Goal: Information Seeking & Learning: Find specific fact

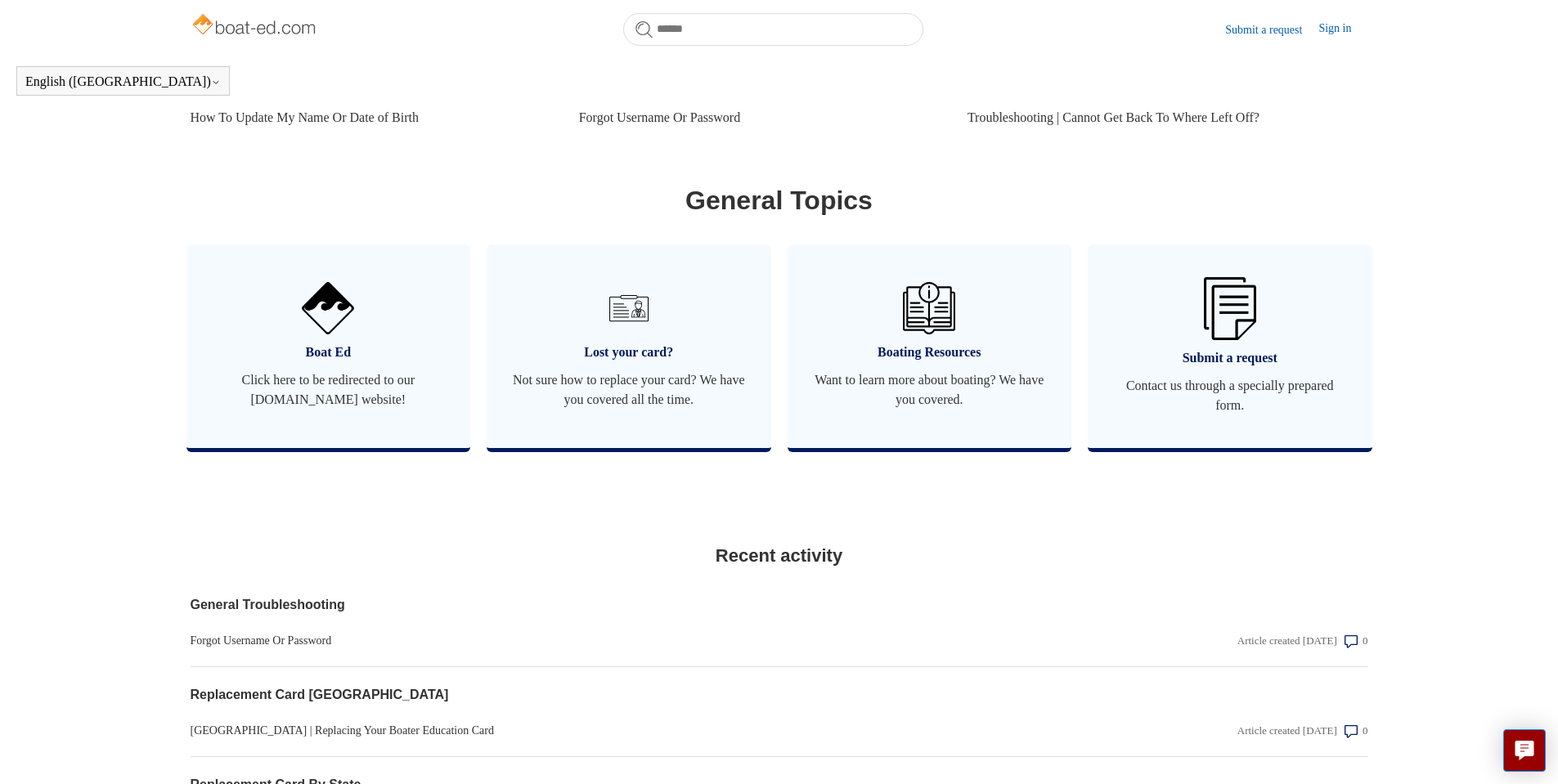
scroll to position [988, 0]
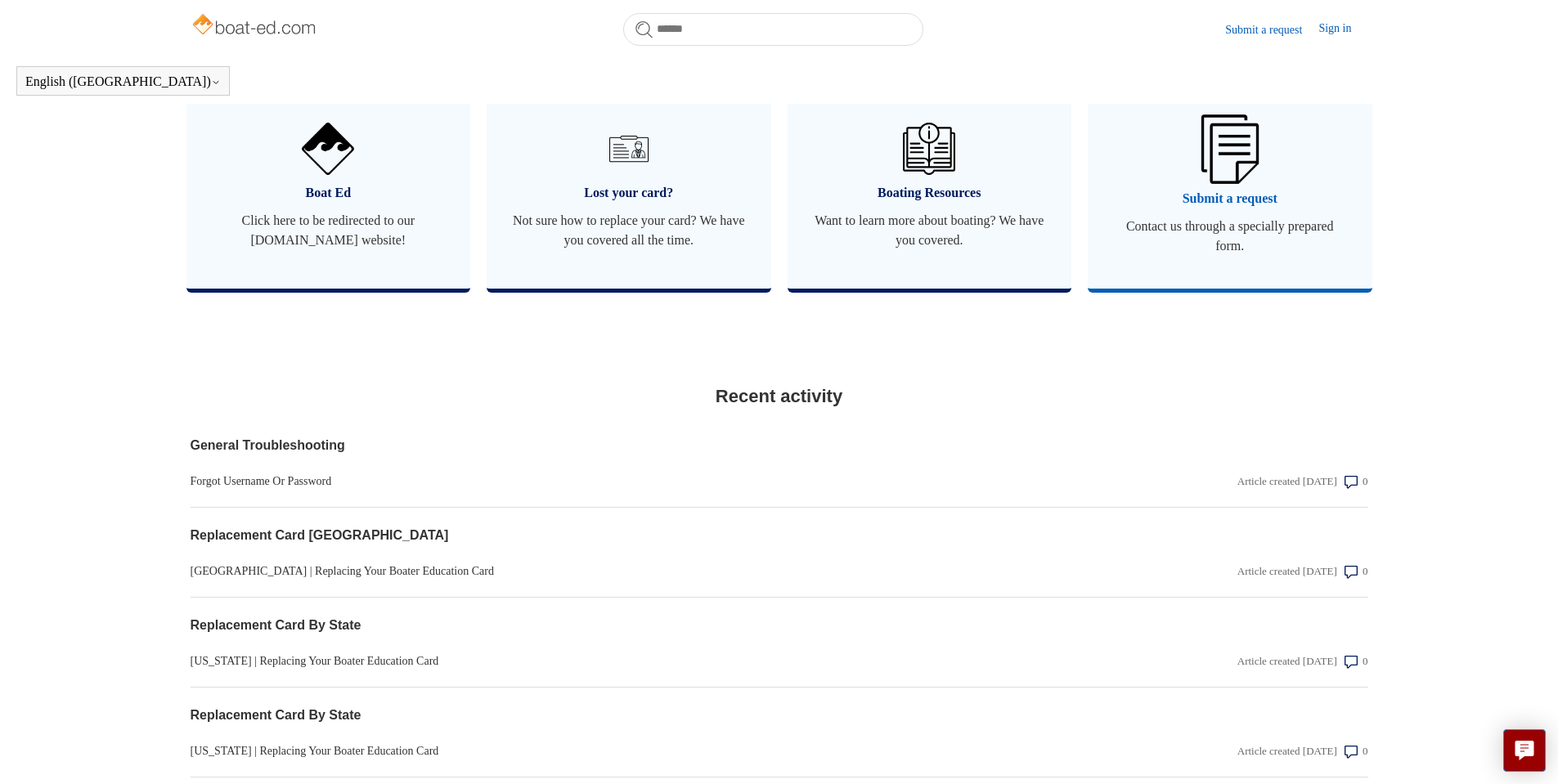
click at [1226, 183] on img at bounding box center [1230, 148] width 57 height 69
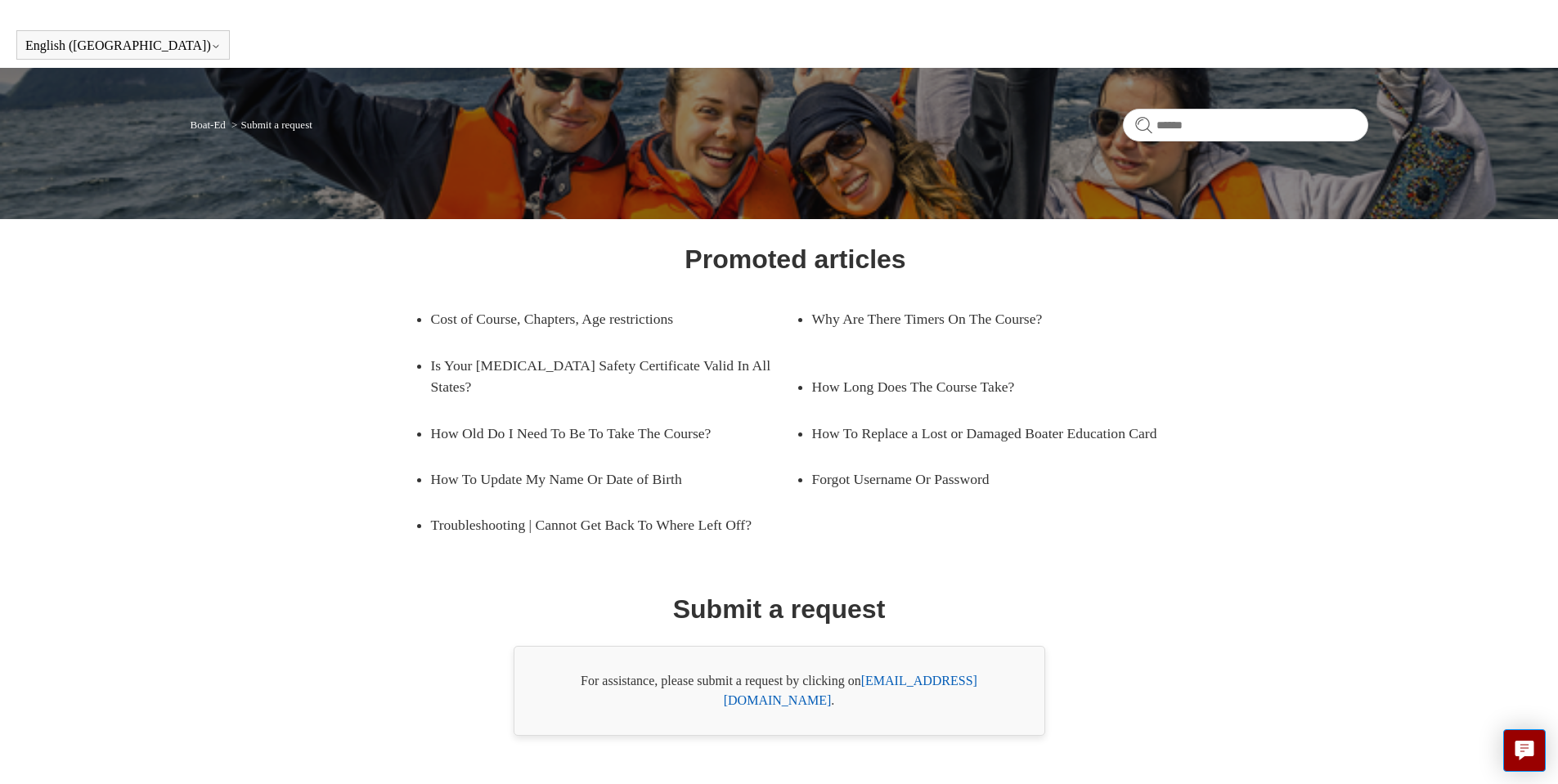
scroll to position [54, 0]
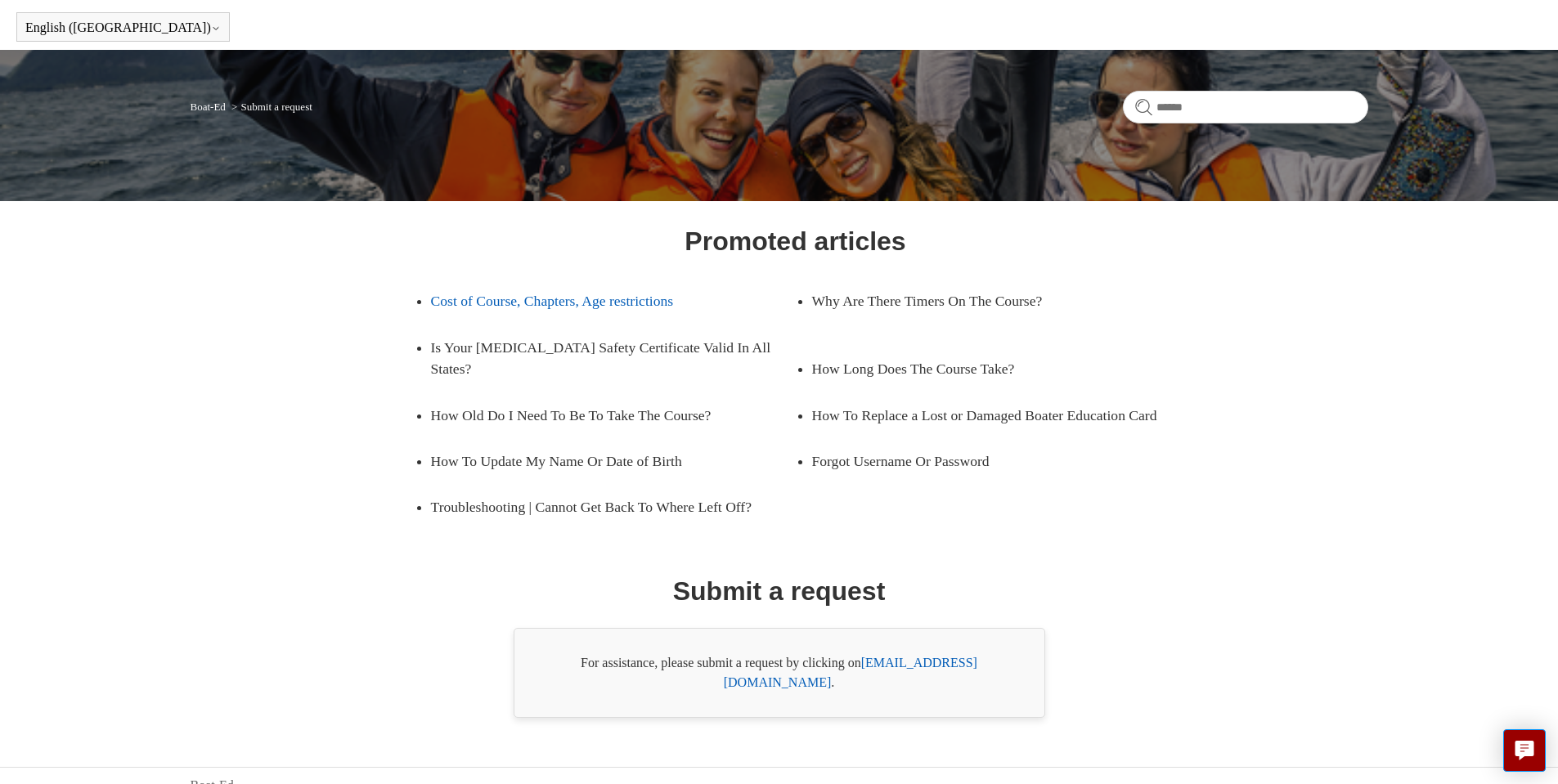
click at [487, 303] on link "Cost of Course, Chapters, Age restrictions" at bounding box center [600, 301] width 340 height 46
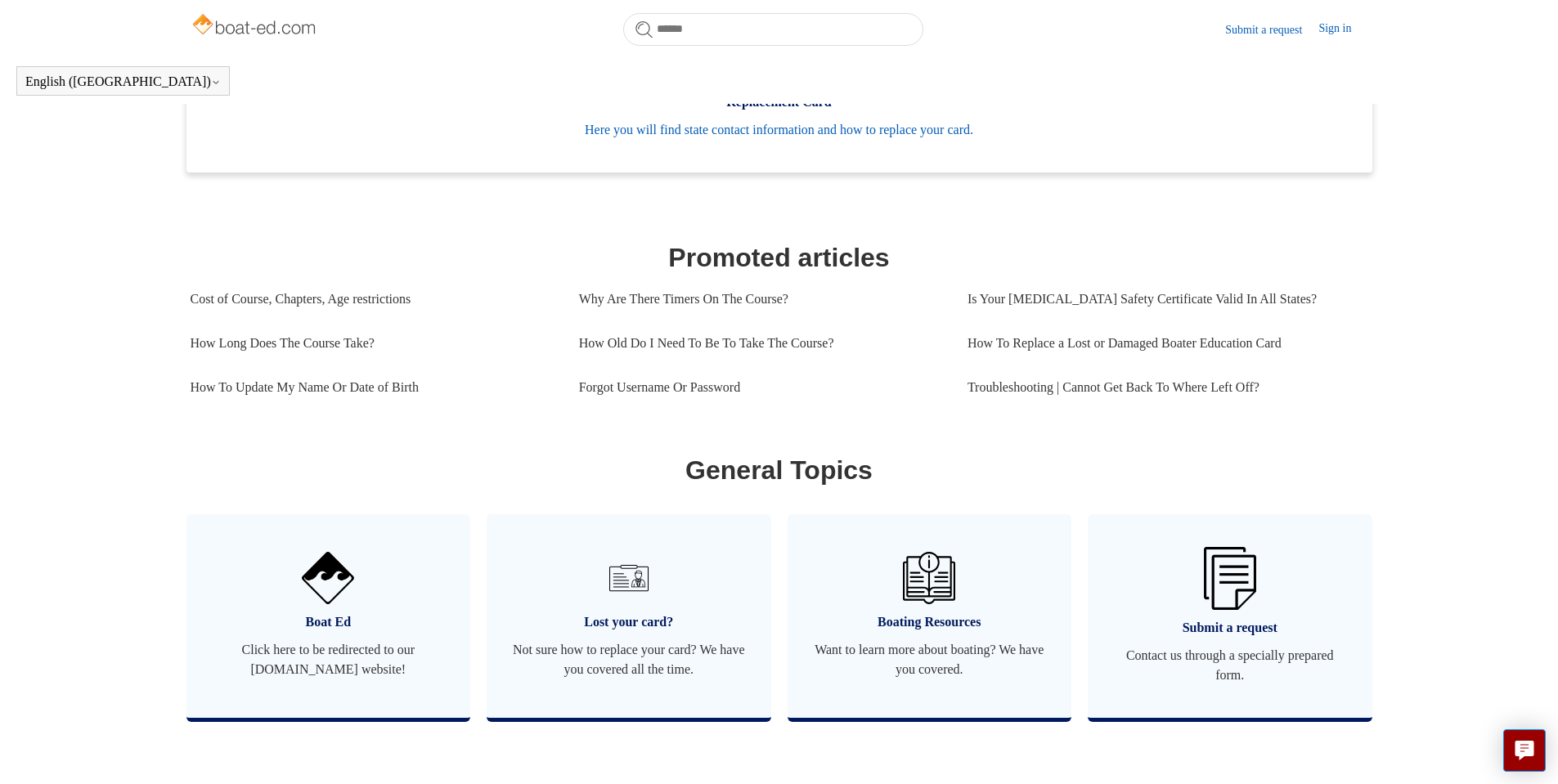
scroll to position [609, 0]
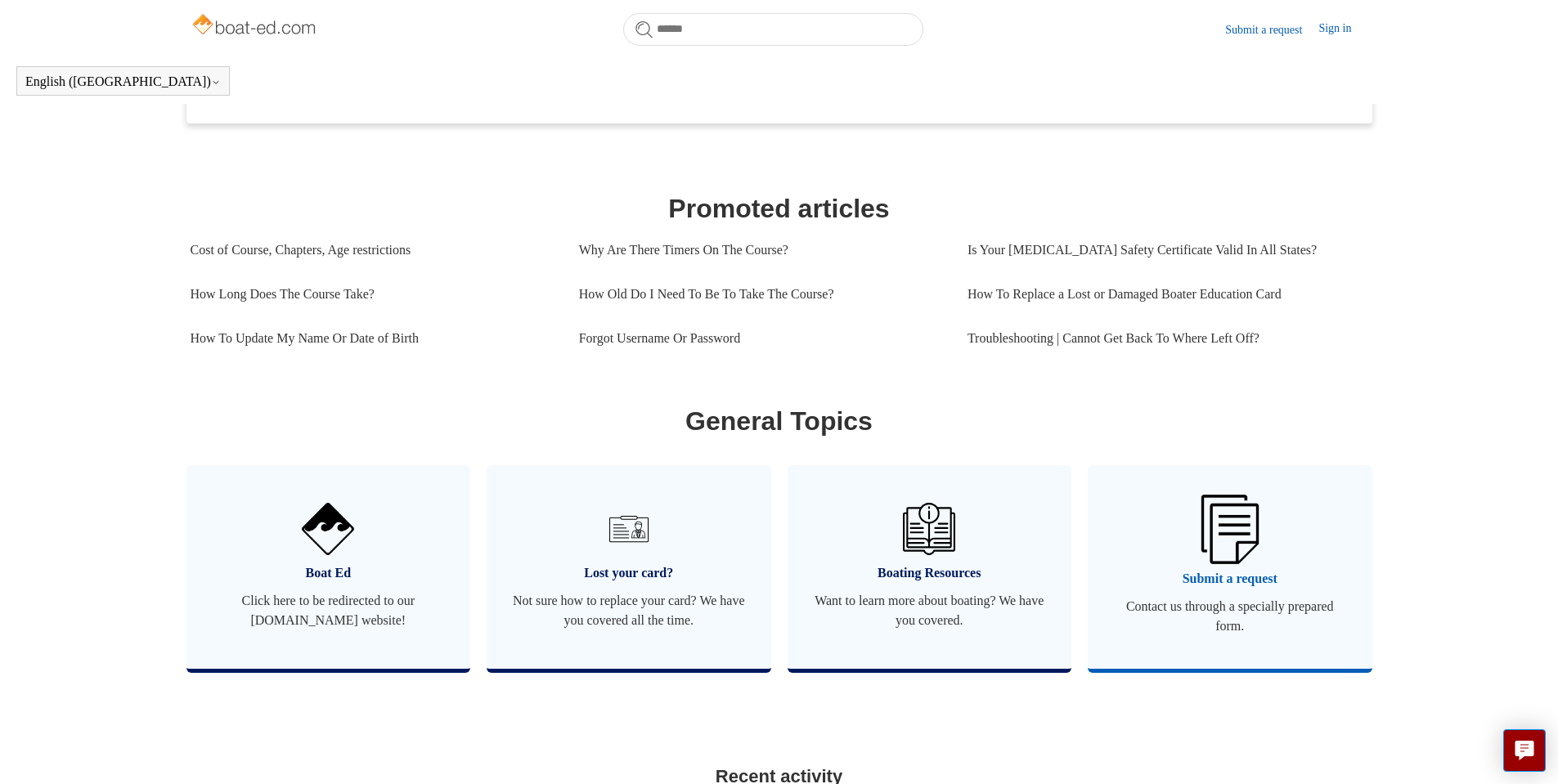
click at [1217, 550] on img at bounding box center [1230, 528] width 57 height 69
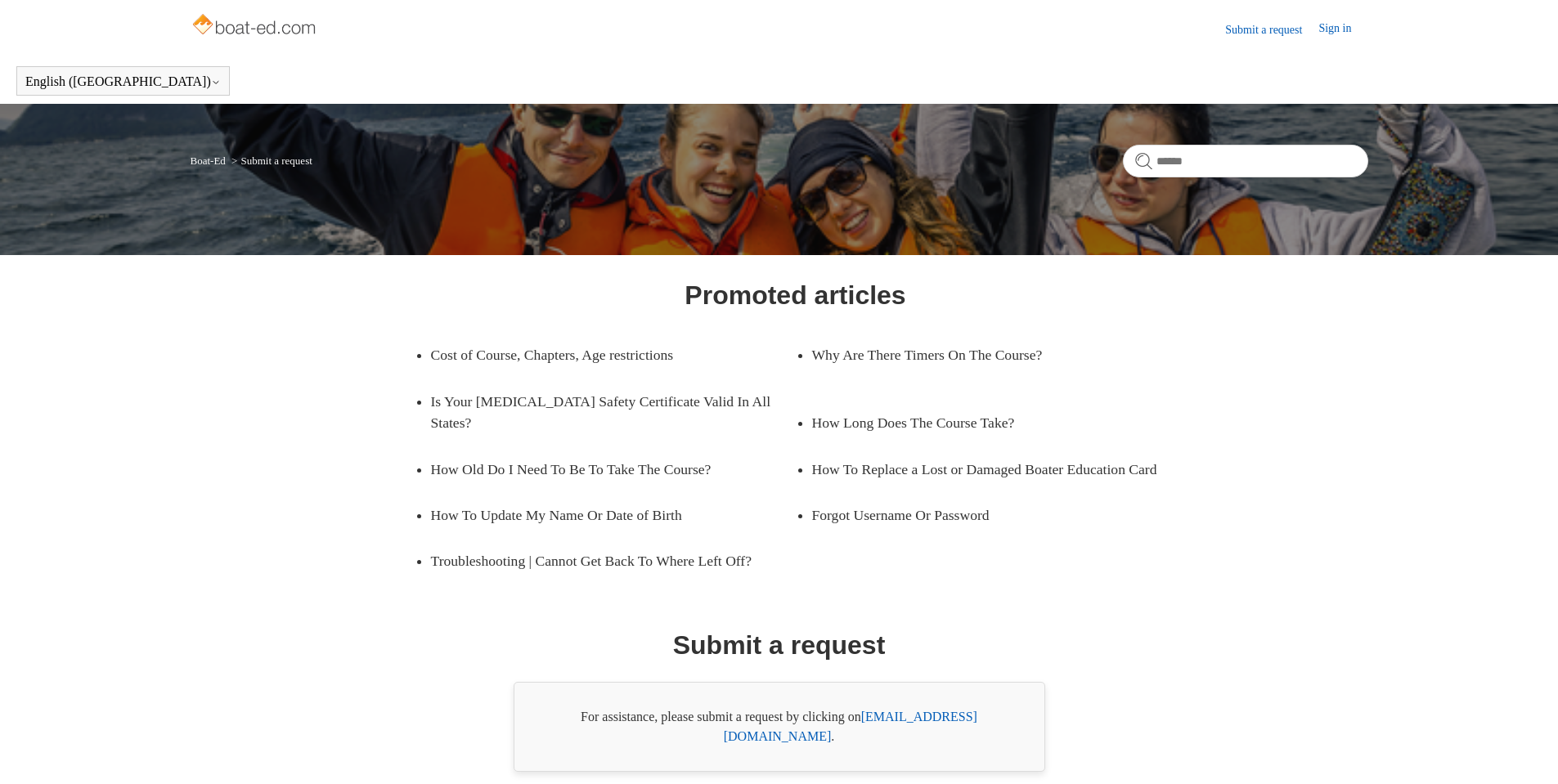
scroll to position [54, 0]
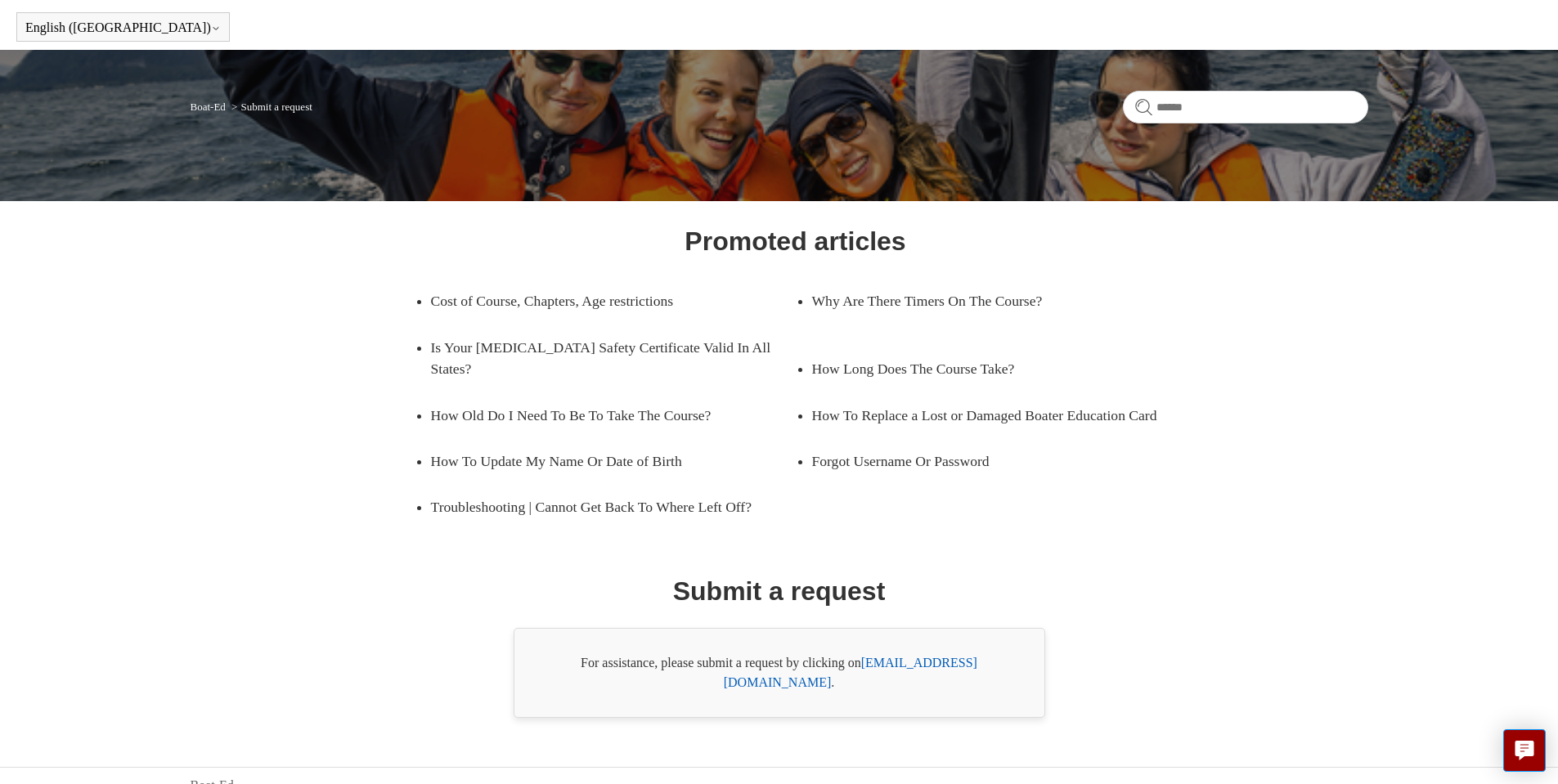
click at [845, 595] on h1 "Submit a request" at bounding box center [779, 591] width 212 height 39
click at [737, 590] on h1 "Submit a request" at bounding box center [779, 591] width 212 height 39
click at [553, 305] on link "Cost of Course, Chapters, Age restrictions" at bounding box center [600, 301] width 340 height 46
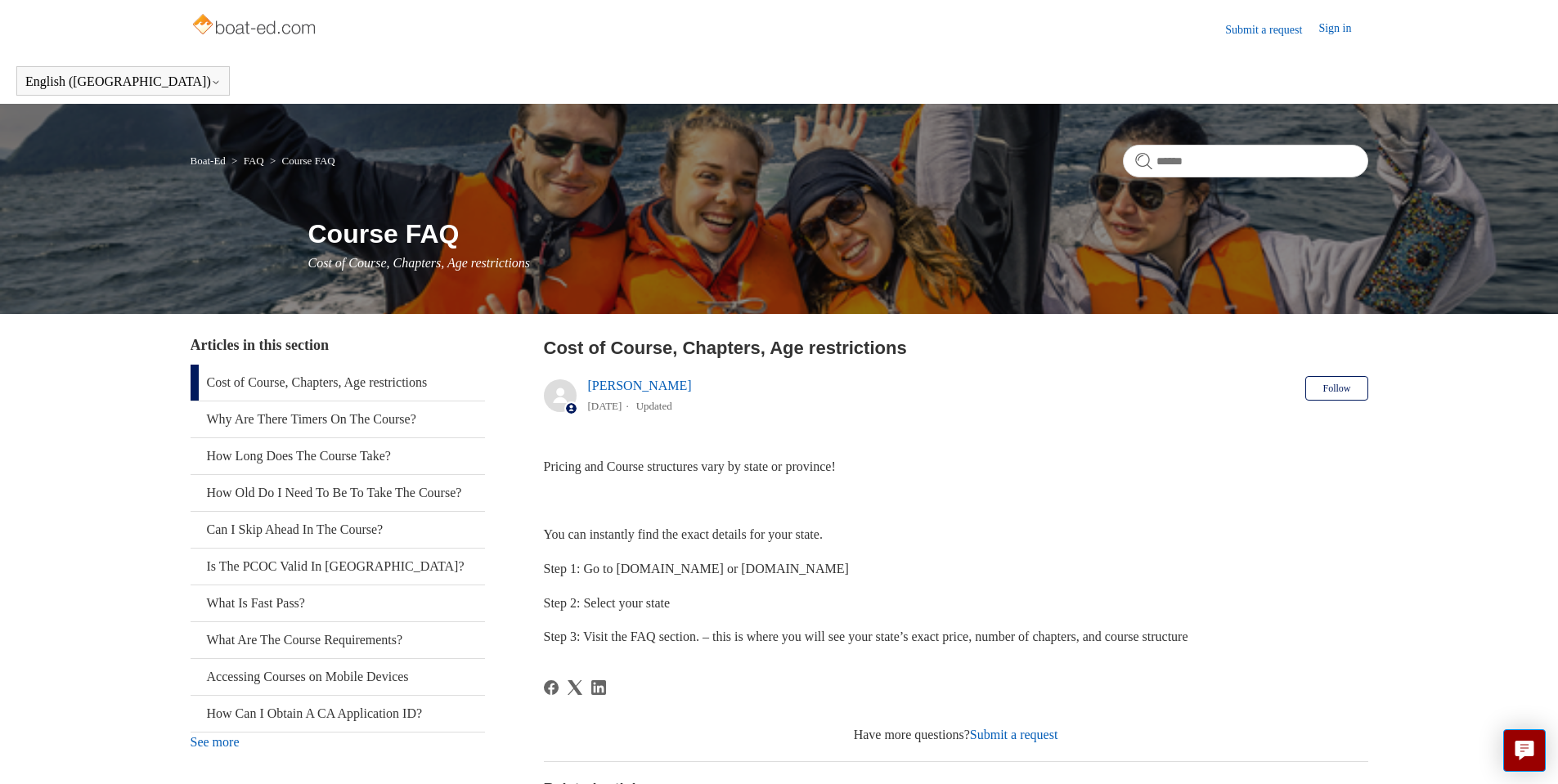
click at [1016, 733] on link "Submit a request" at bounding box center [1014, 734] width 89 height 14
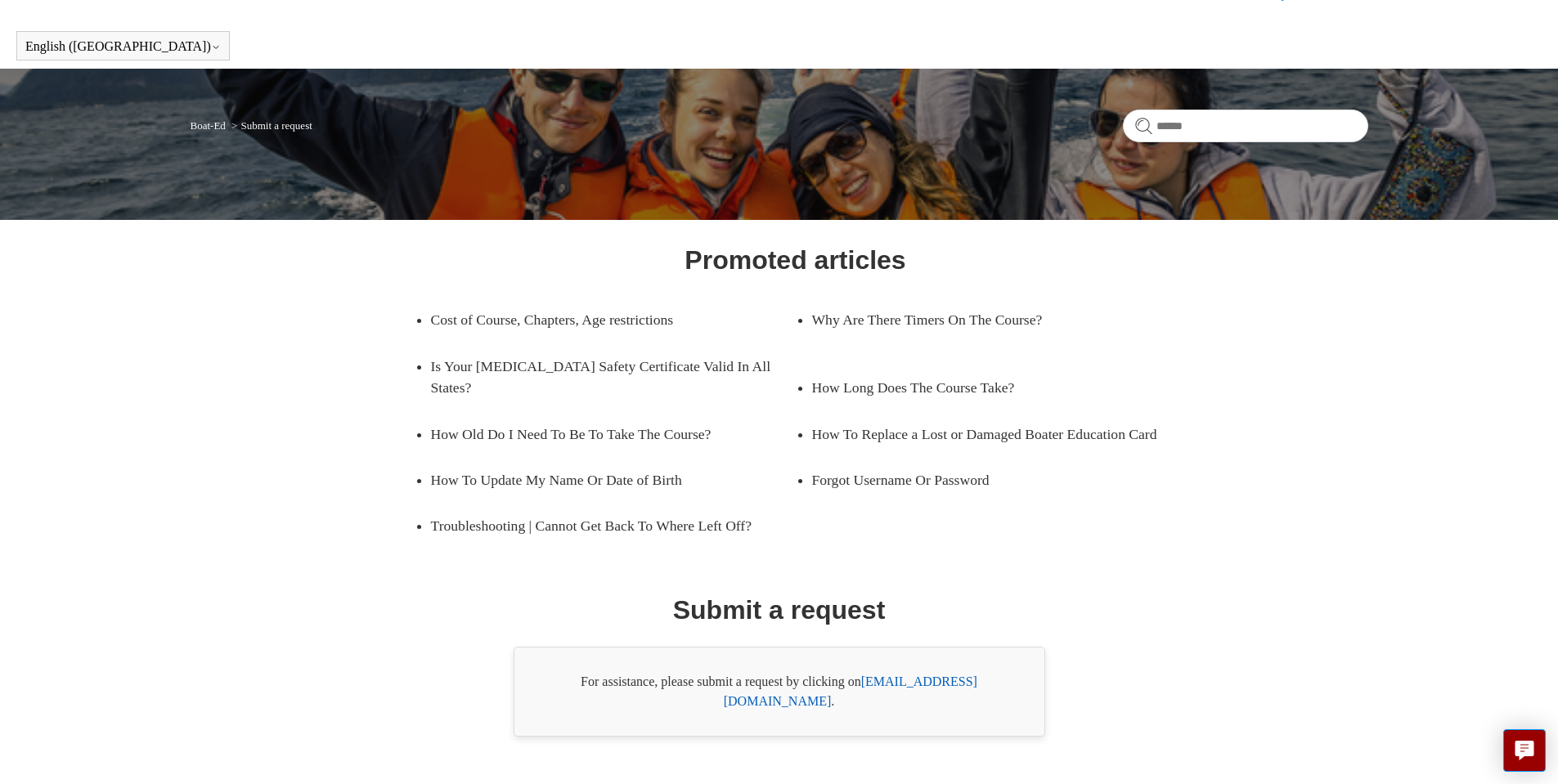
scroll to position [54, 0]
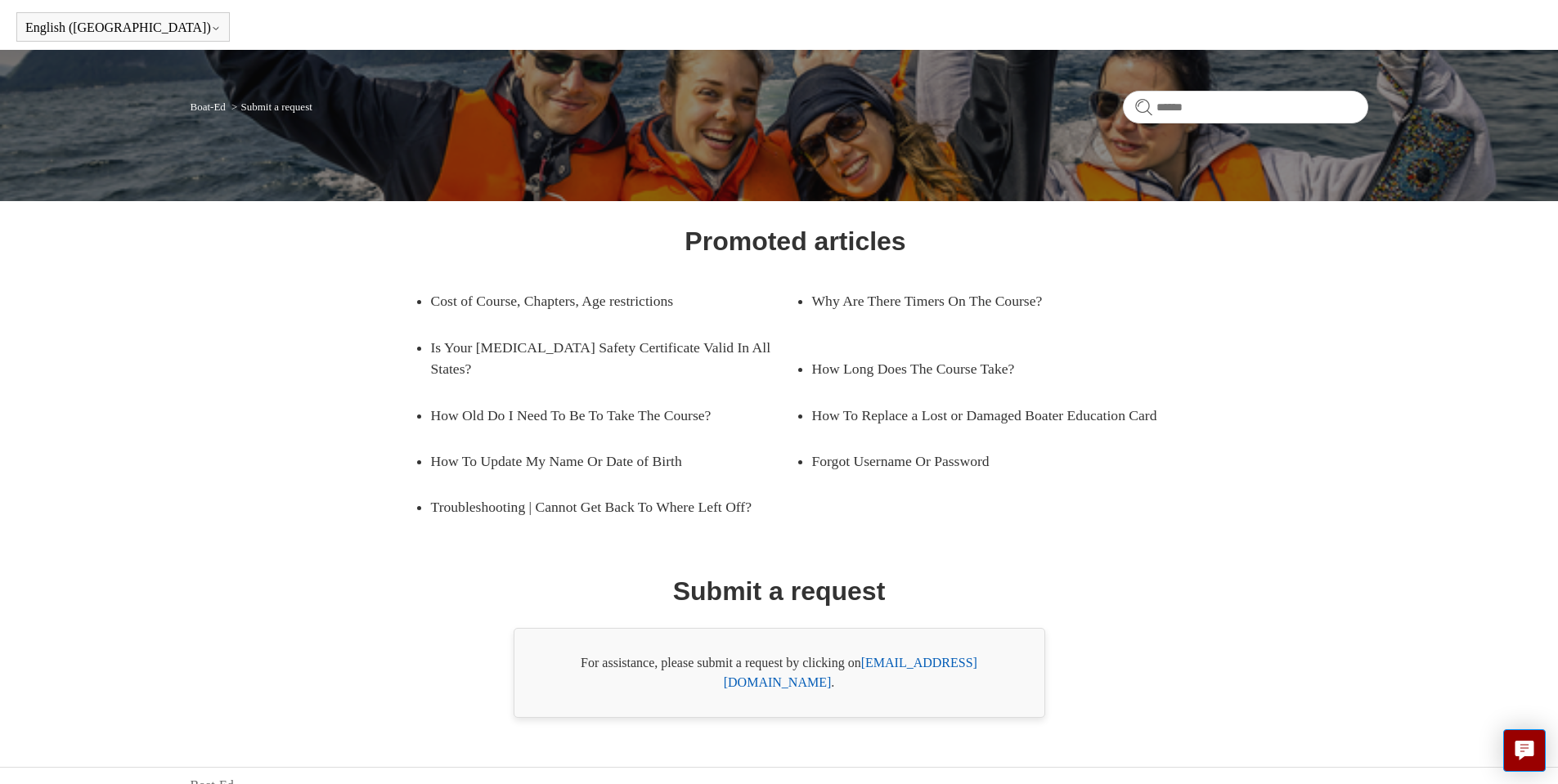
click at [921, 670] on link "support@boat-ed.com" at bounding box center [850, 672] width 253 height 34
